Goal: Navigation & Orientation: Find specific page/section

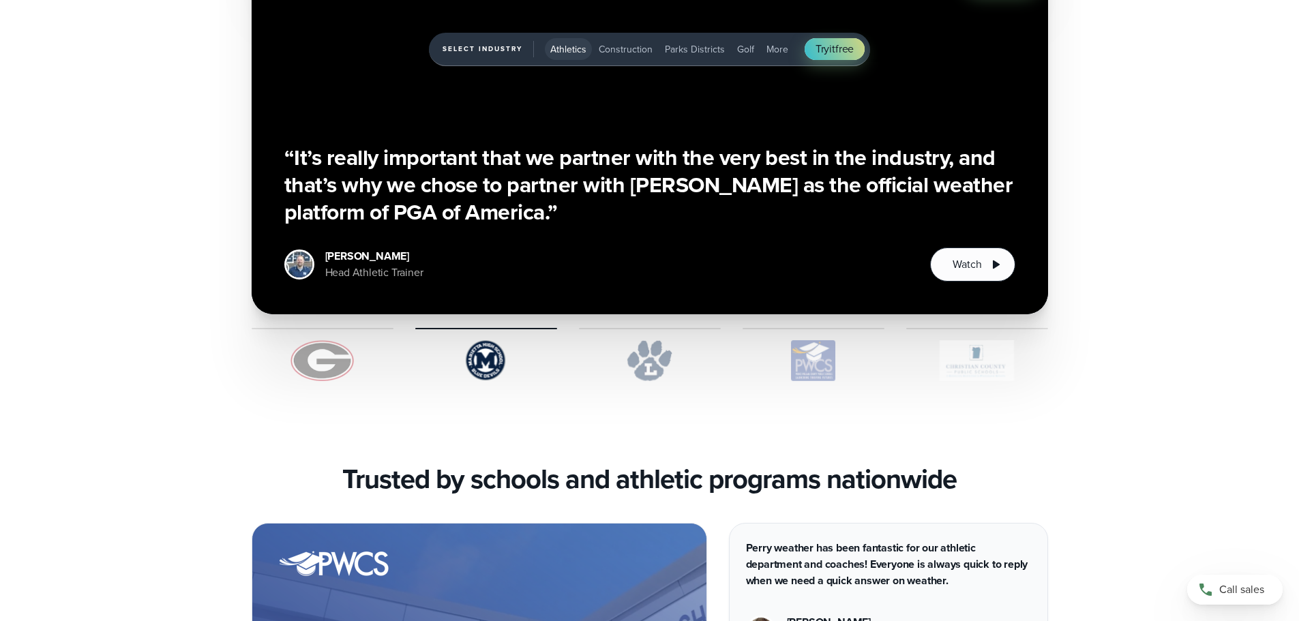
scroll to position [3478, 0]
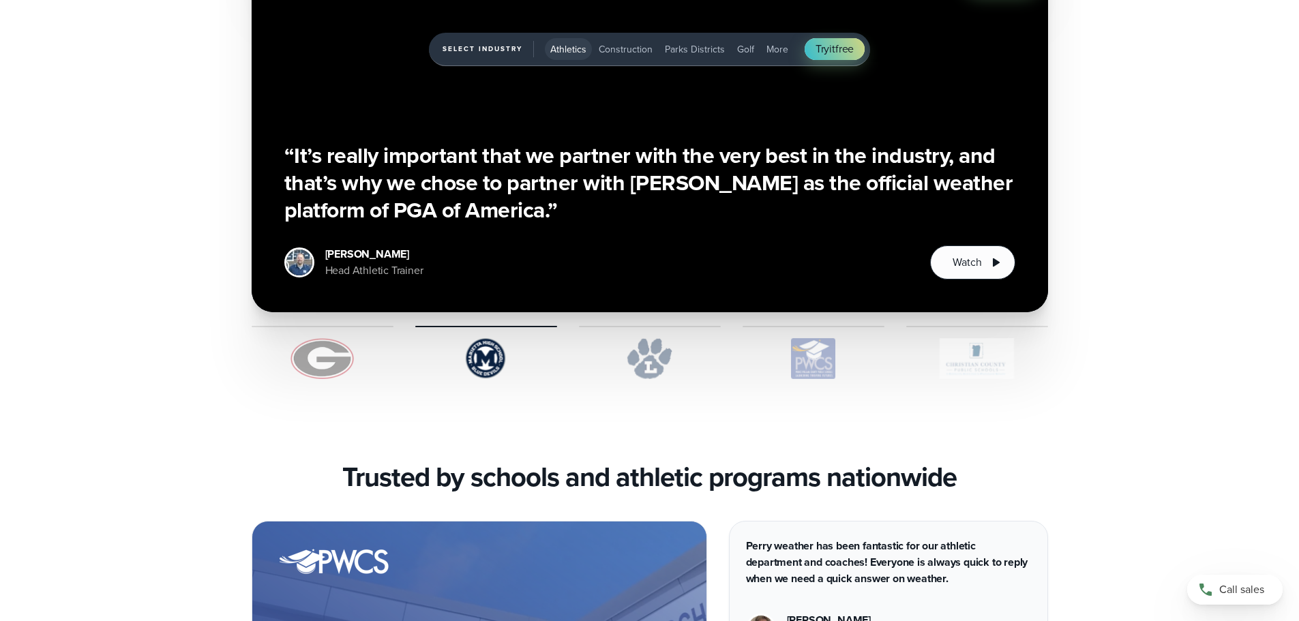
click at [331, 361] on img "1 of 5" at bounding box center [323, 358] width 142 height 41
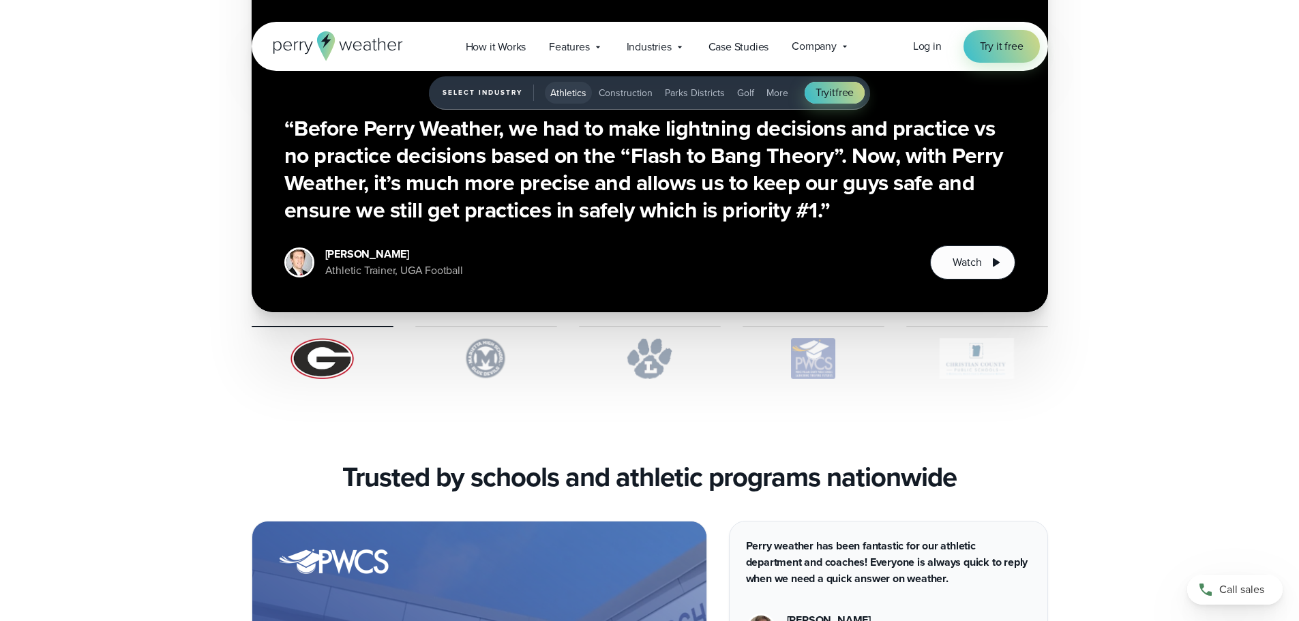
scroll to position [3410, 0]
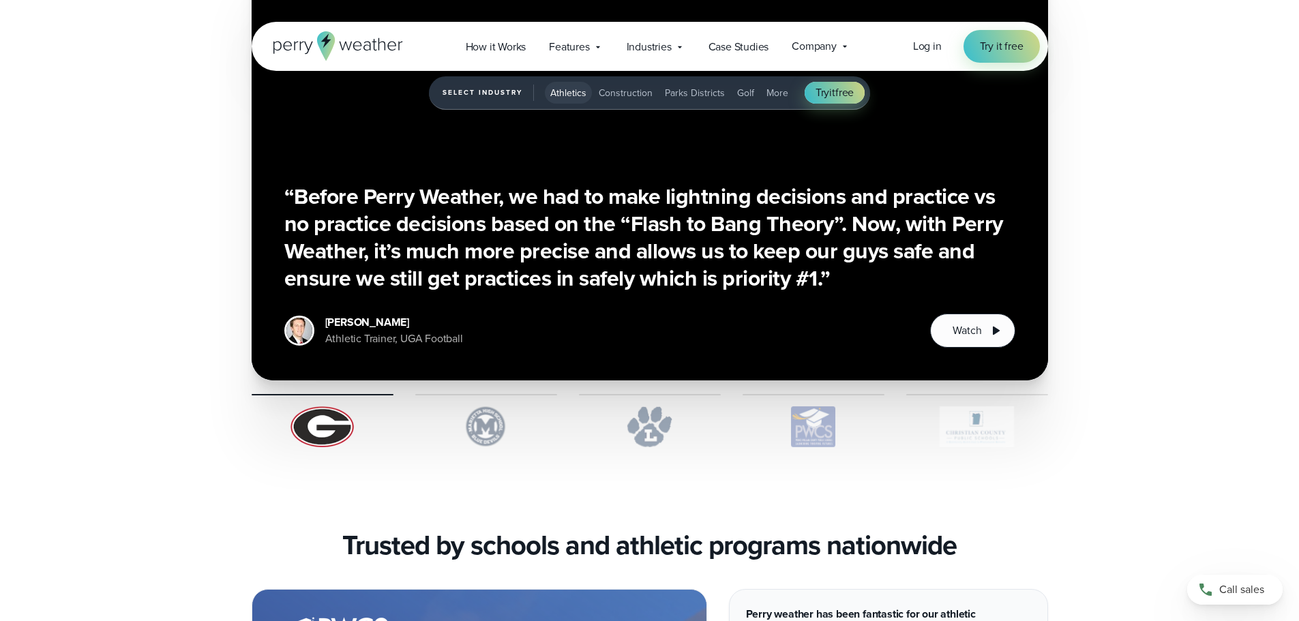
click at [638, 431] on img "1 of 5" at bounding box center [650, 426] width 142 height 41
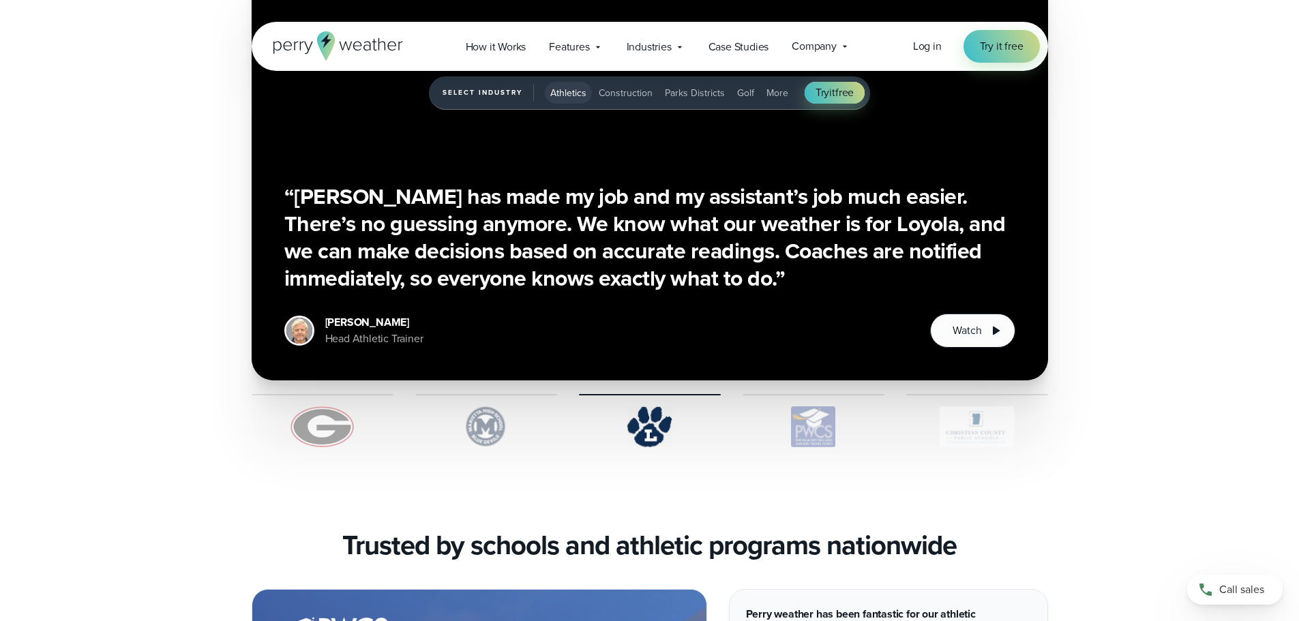
click at [492, 436] on img "1 of 5" at bounding box center [486, 426] width 142 height 41
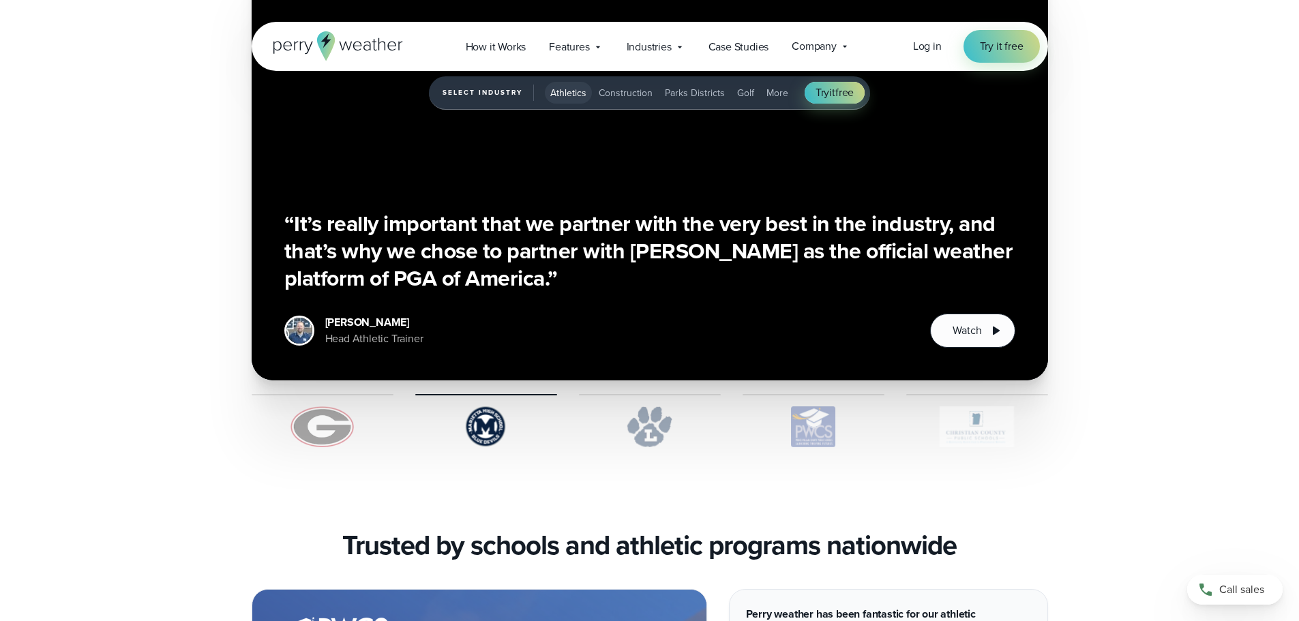
click at [813, 431] on img "1 of 5" at bounding box center [814, 426] width 142 height 41
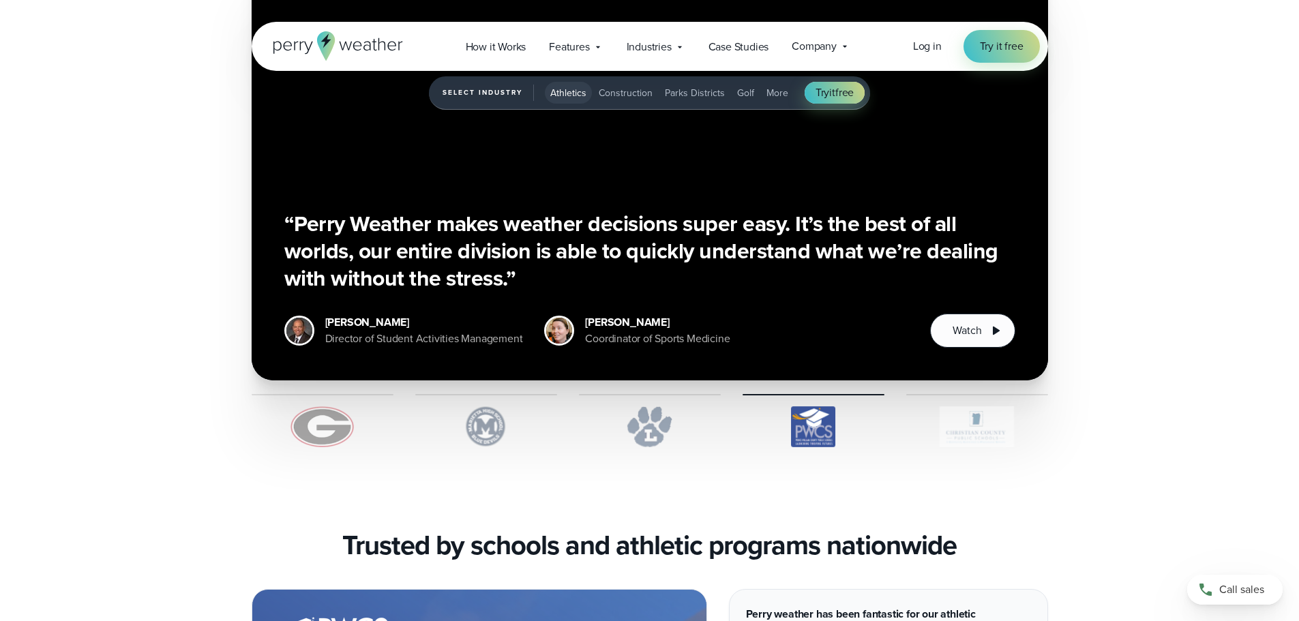
click at [981, 431] on img "1 of 5" at bounding box center [977, 426] width 142 height 41
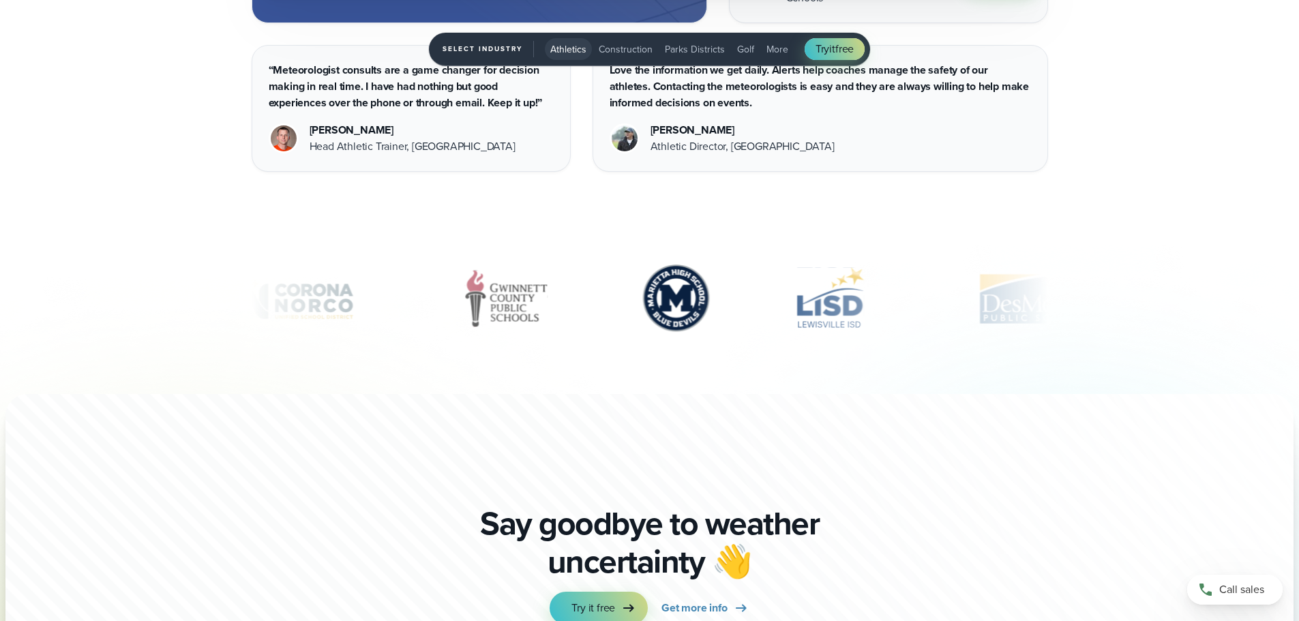
scroll to position [4705, 0]
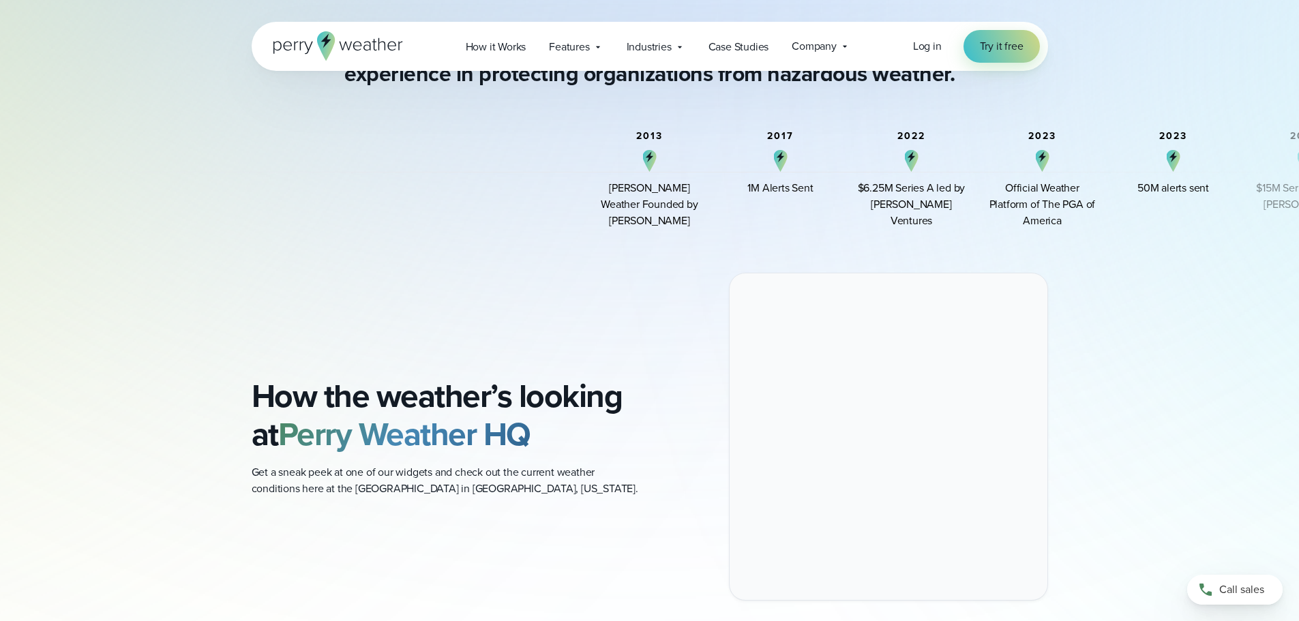
scroll to position [1023, 0]
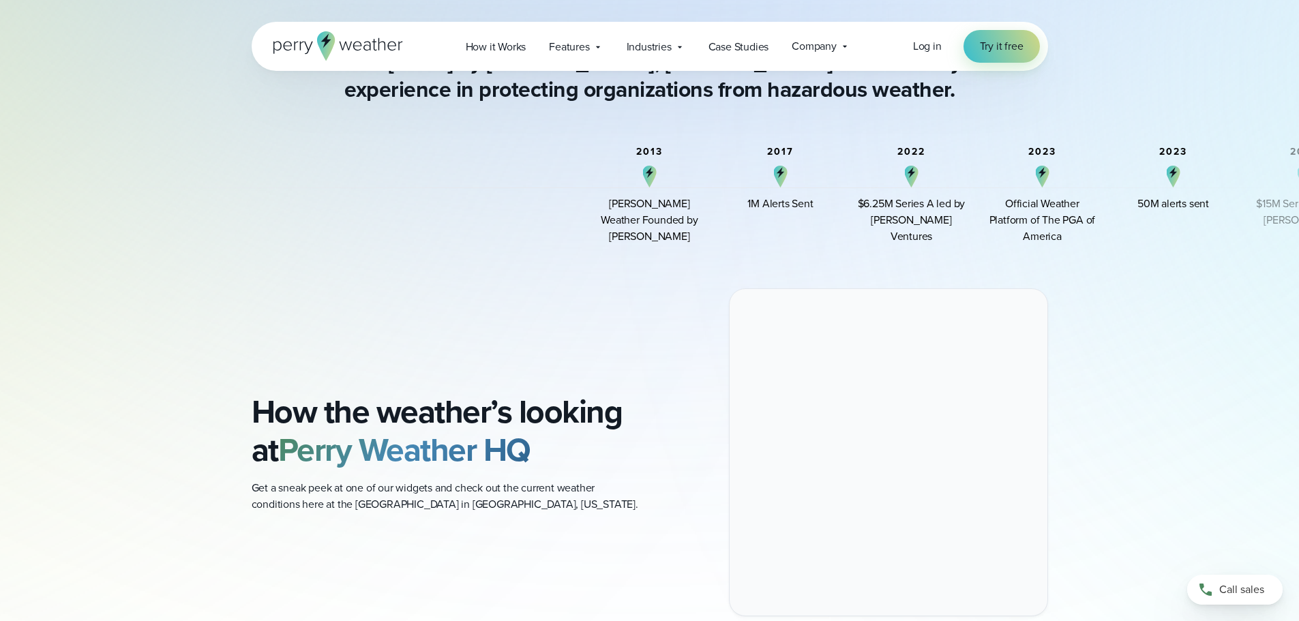
click at [657, 182] on div "2013 Perry Weather Founded by Colin Perry" at bounding box center [649, 196] width 109 height 98
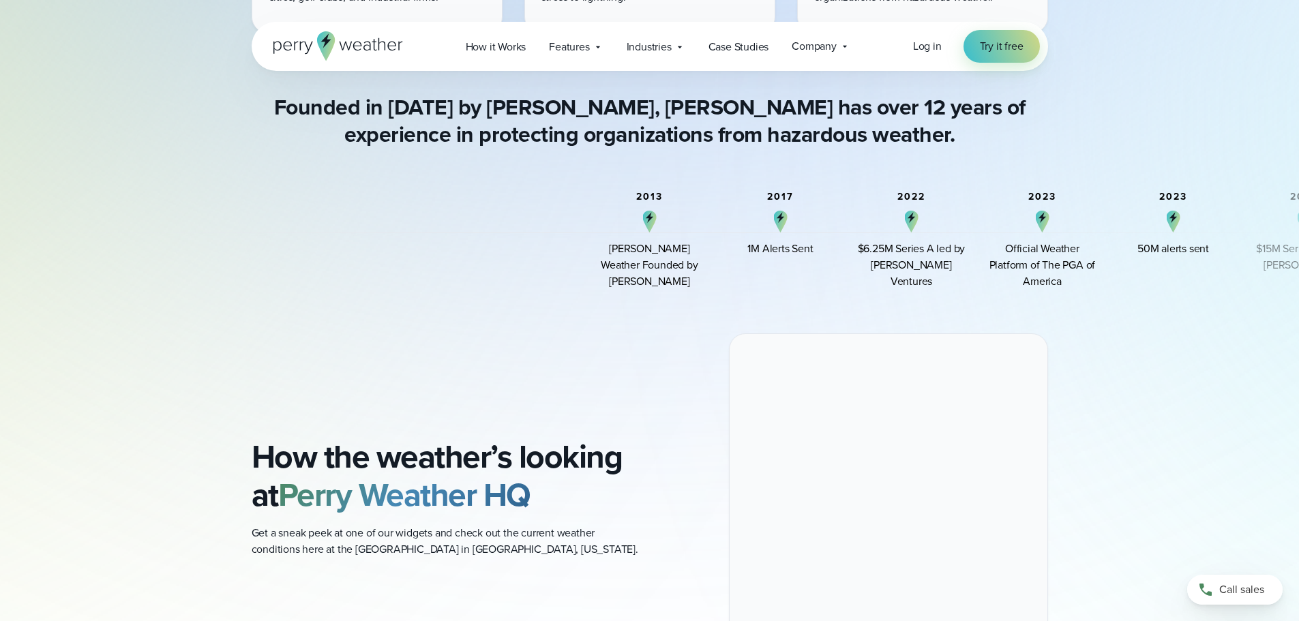
scroll to position [955, 0]
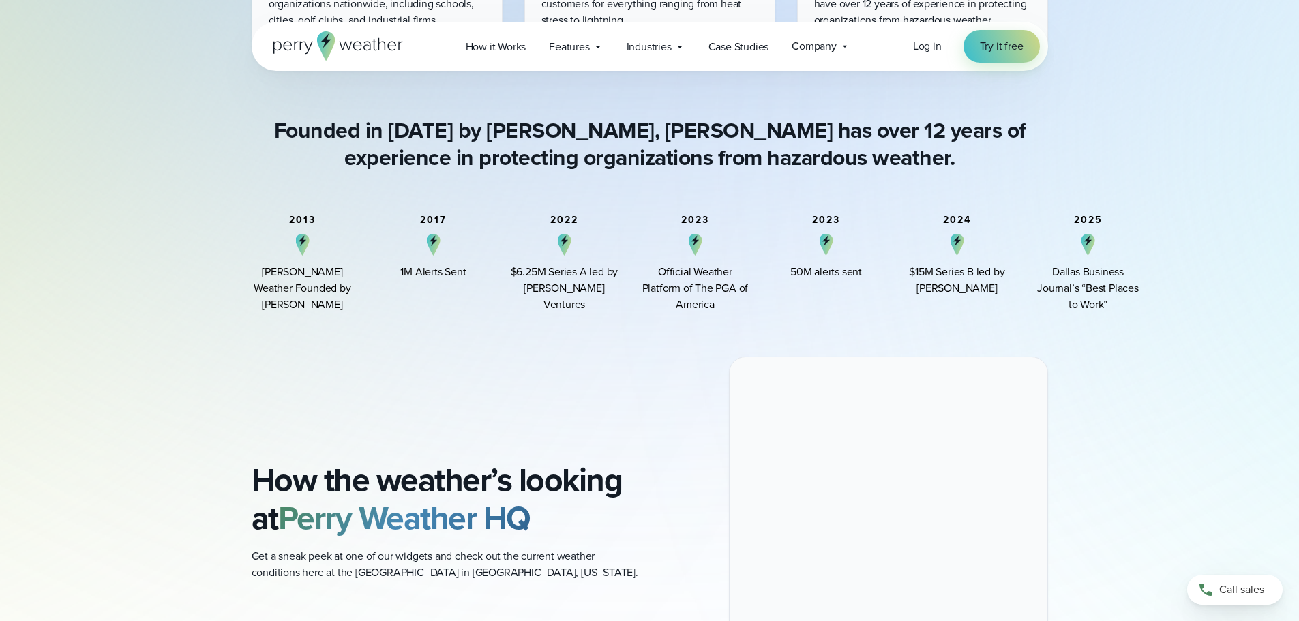
drag, startPoint x: 790, startPoint y: 241, endPoint x: 443, endPoint y: 248, distance: 347.2
click at [443, 248] on div "2017 1M Alerts Sent" at bounding box center [433, 264] width 109 height 98
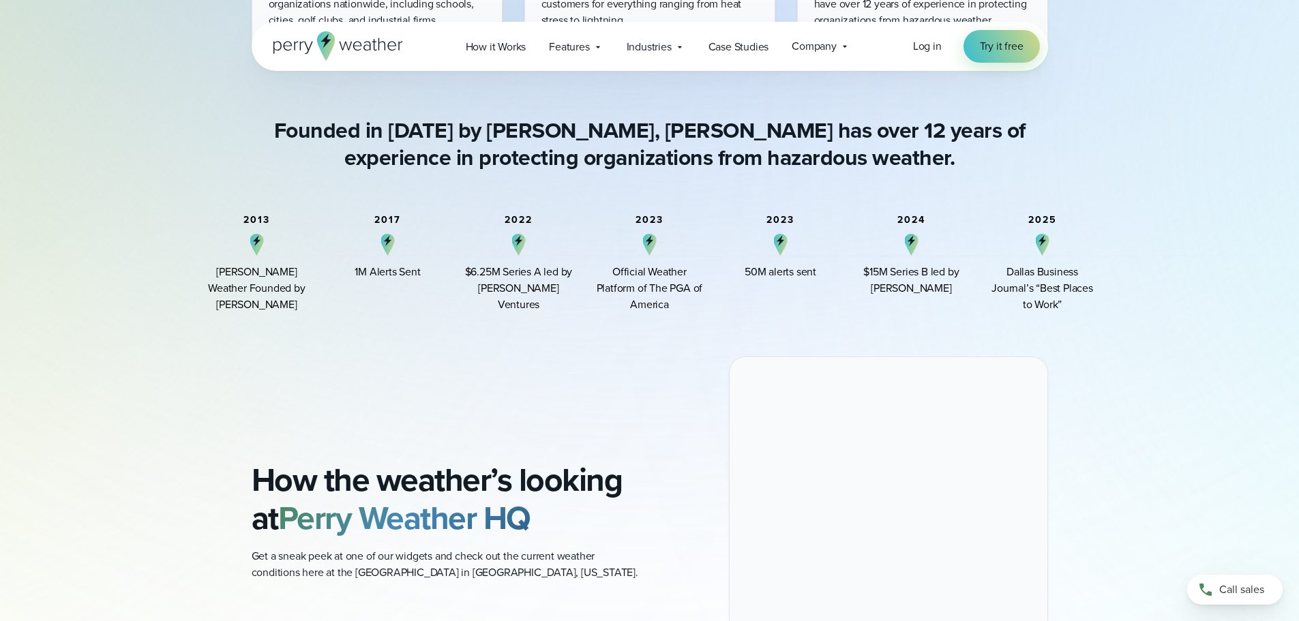
click at [398, 248] on div "2017 1M Alerts Sent" at bounding box center [387, 264] width 109 height 98
click at [391, 249] on img "2 of 7" at bounding box center [388, 245] width 14 height 22
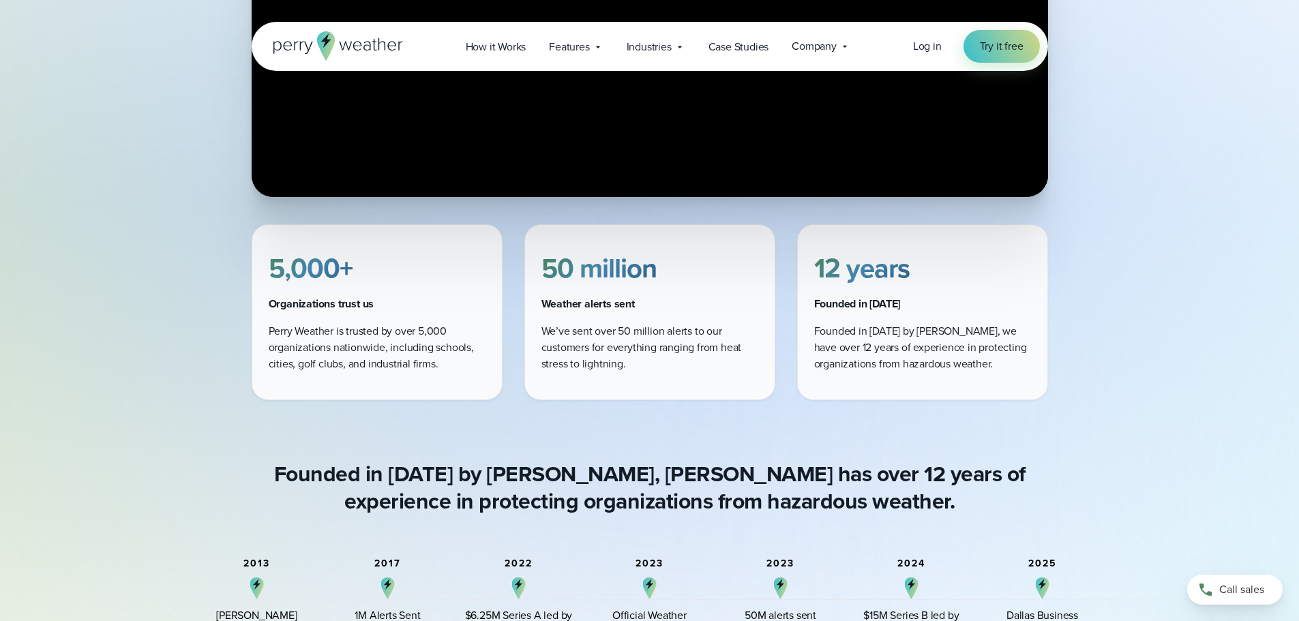
scroll to position [573, 0]
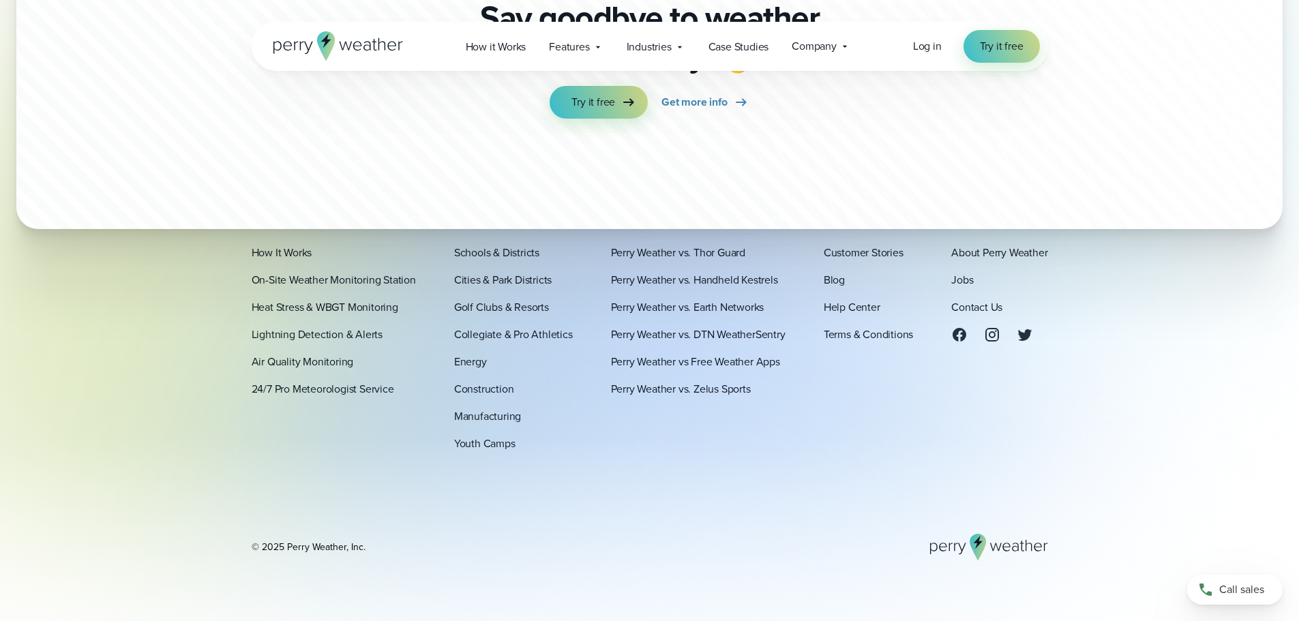
scroll to position [3847, 0]
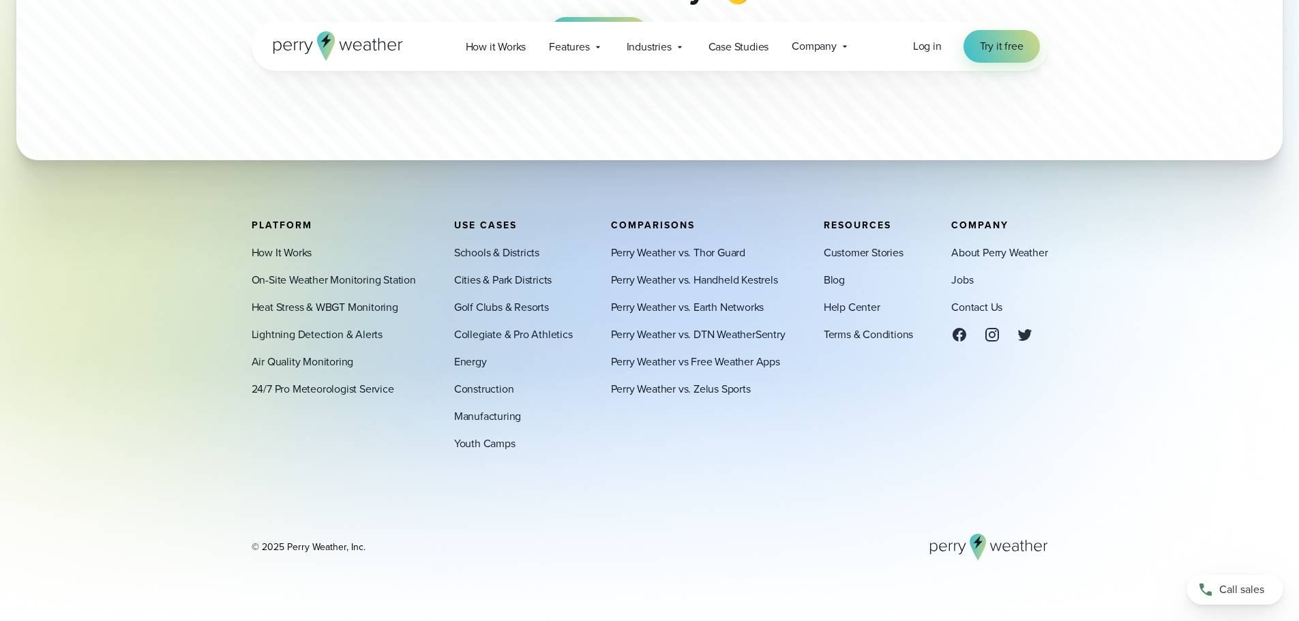
click at [974, 282] on div "About Perry Weather Jobs Contact Us" at bounding box center [999, 294] width 96 height 98
click at [973, 282] on div "About Perry Weather Jobs Contact Us" at bounding box center [999, 294] width 96 height 98
click at [967, 282] on link "Jobs" at bounding box center [962, 280] width 22 height 16
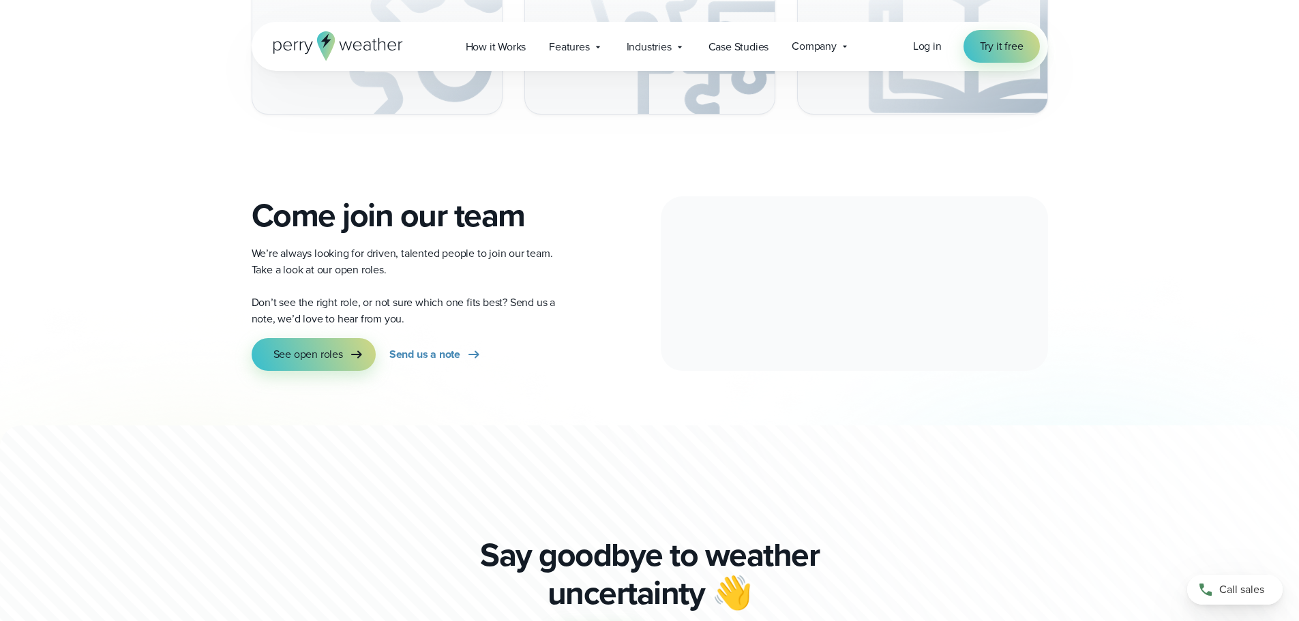
scroll to position [2387, 0]
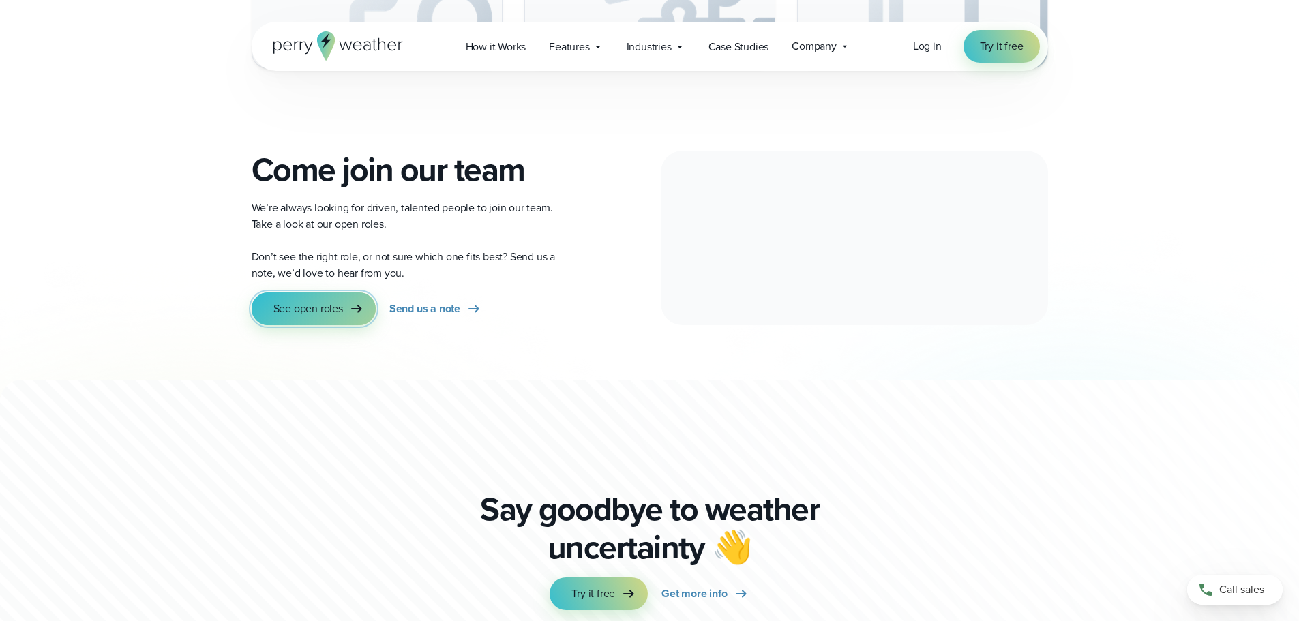
click at [367, 293] on link "See open roles" at bounding box center [314, 309] width 124 height 33
